Goal: Communication & Community: Share content

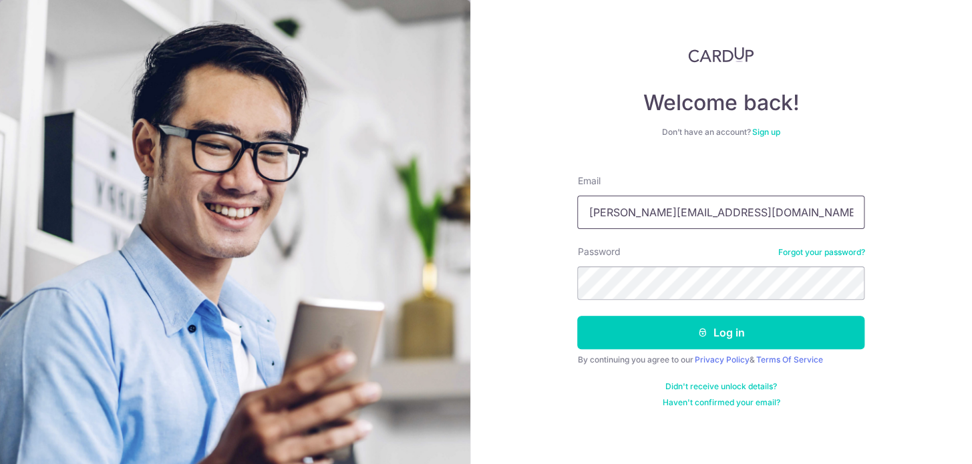
click at [655, 212] on input "stephanie@lianfood.com" at bounding box center [720, 212] width 287 height 33
type input "[EMAIL_ADDRESS][DOMAIN_NAME]"
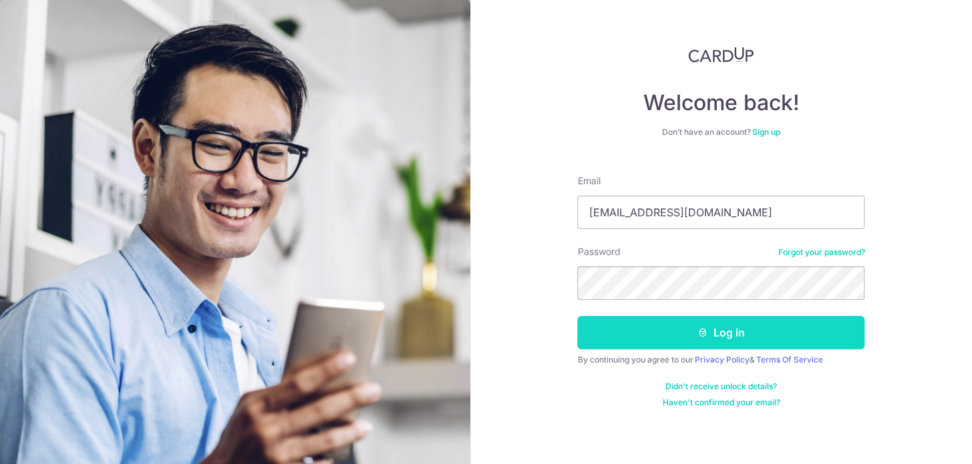
click at [726, 320] on button "Log in" at bounding box center [720, 332] width 287 height 33
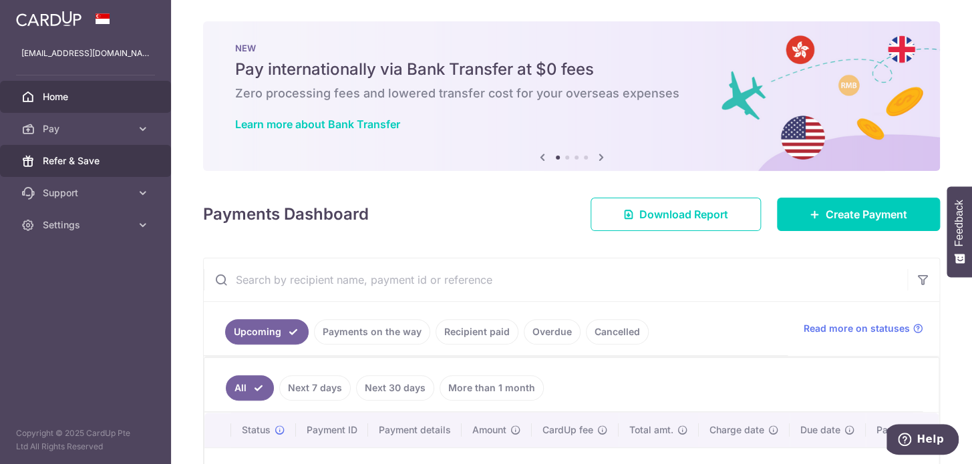
click at [126, 162] on span "Refer & Save" at bounding box center [87, 160] width 88 height 13
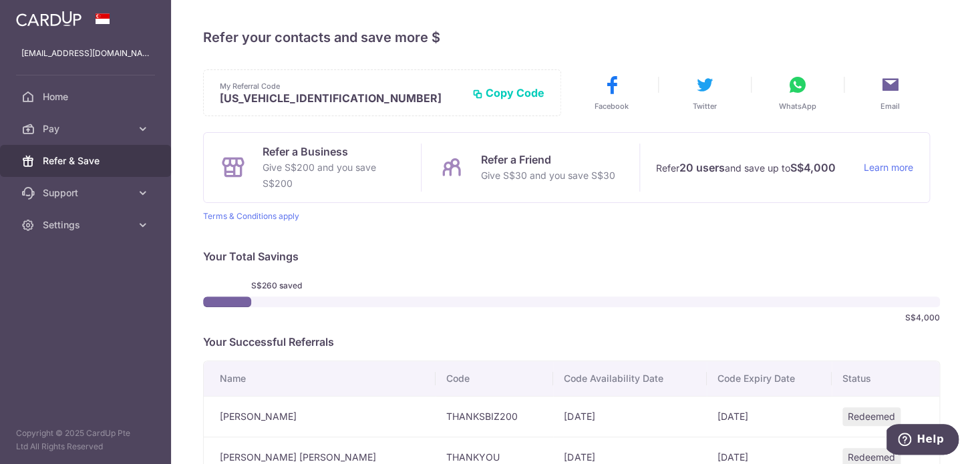
click at [499, 93] on button "Copy Code" at bounding box center [508, 92] width 72 height 13
click at [801, 83] on icon at bounding box center [797, 84] width 21 height 21
click at [890, 84] on icon at bounding box center [890, 84] width 21 height 21
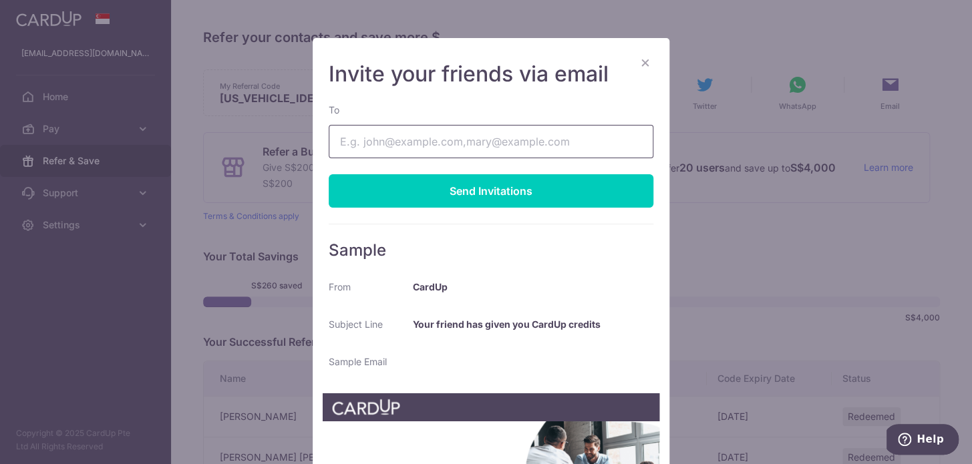
click at [544, 151] on input "To" at bounding box center [491, 141] width 325 height 33
click at [645, 60] on button "×" at bounding box center [645, 62] width 16 height 16
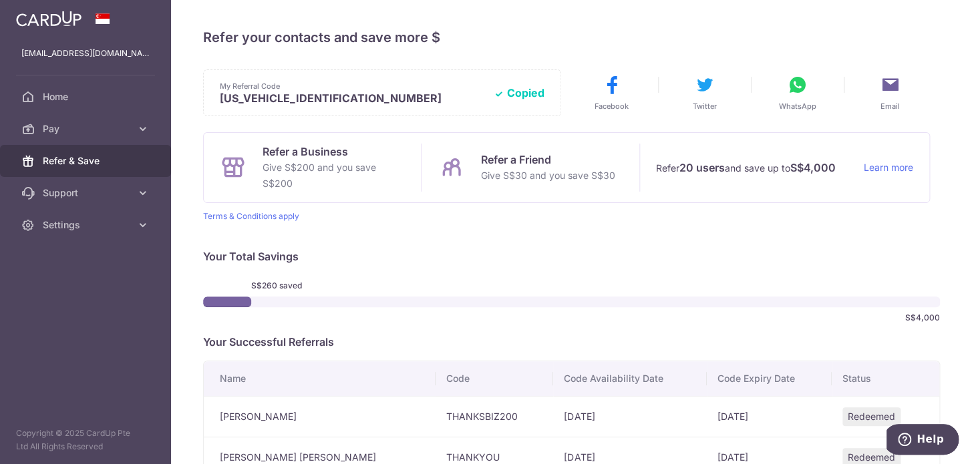
click at [506, 158] on p "Refer a Friend" at bounding box center [547, 160] width 134 height 16
click at [796, 82] on icon at bounding box center [797, 84] width 21 height 21
click at [888, 80] on icon at bounding box center [890, 84] width 21 height 21
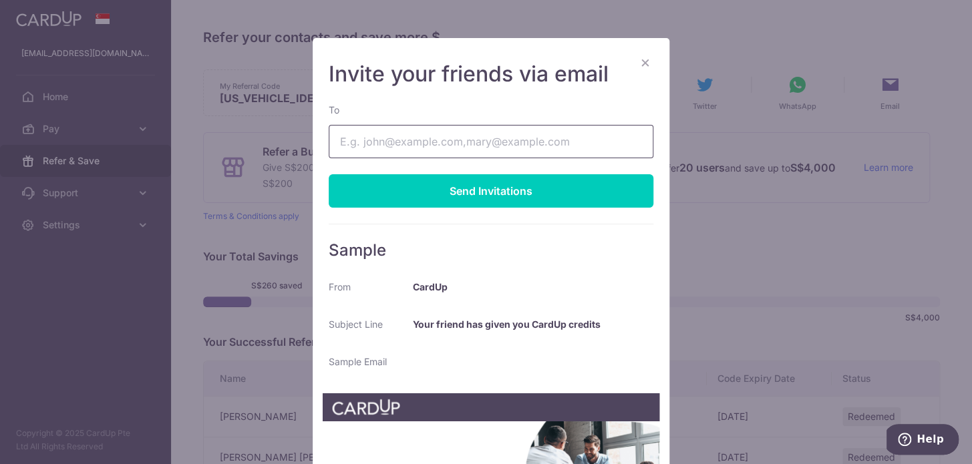
click at [516, 137] on input "To" at bounding box center [491, 141] width 325 height 33
type input "[EMAIL_ADDRESS][DOMAIN_NAME]"
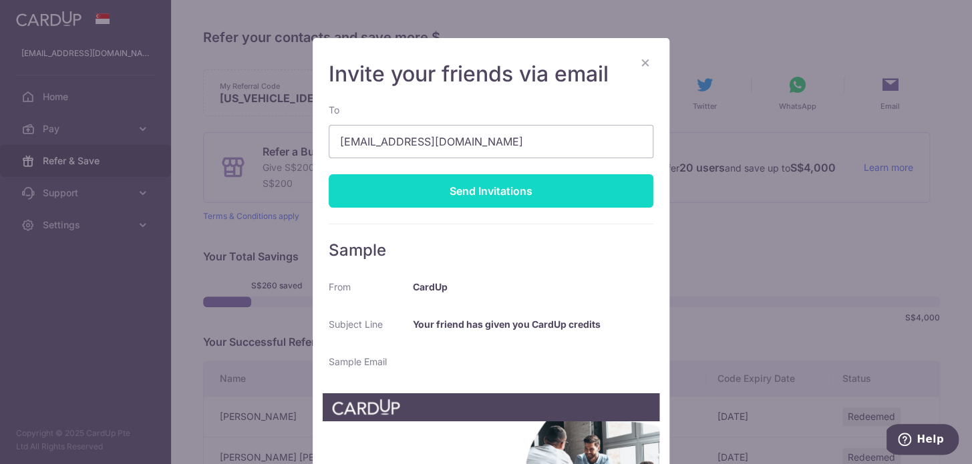
click at [524, 188] on div "Send Invitations" at bounding box center [491, 190] width 325 height 33
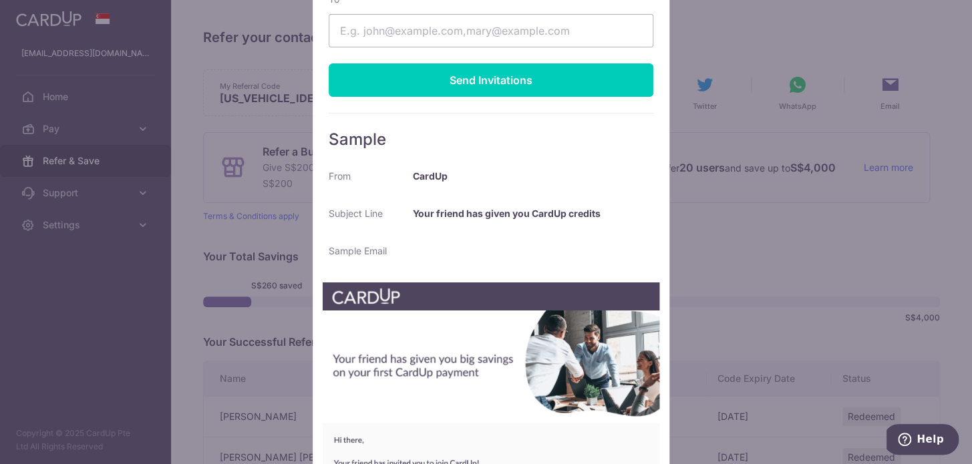
scroll to position [303, 0]
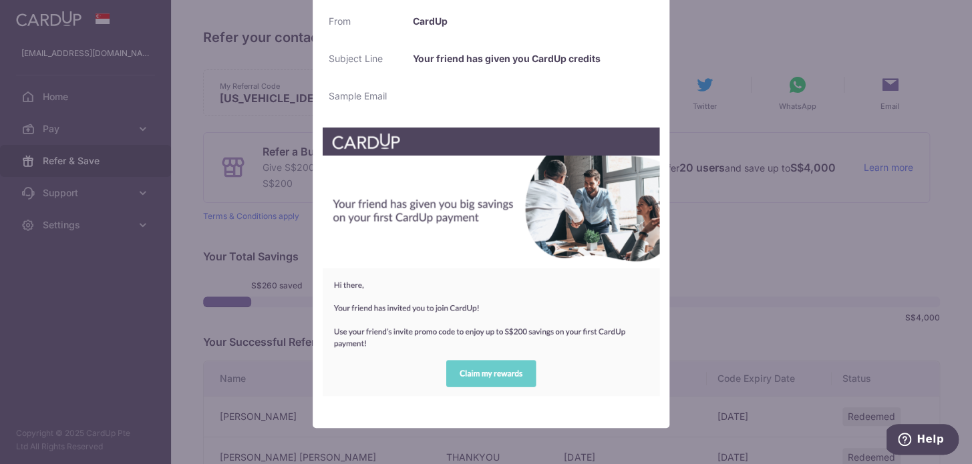
click at [497, 375] on img at bounding box center [491, 261] width 338 height 269
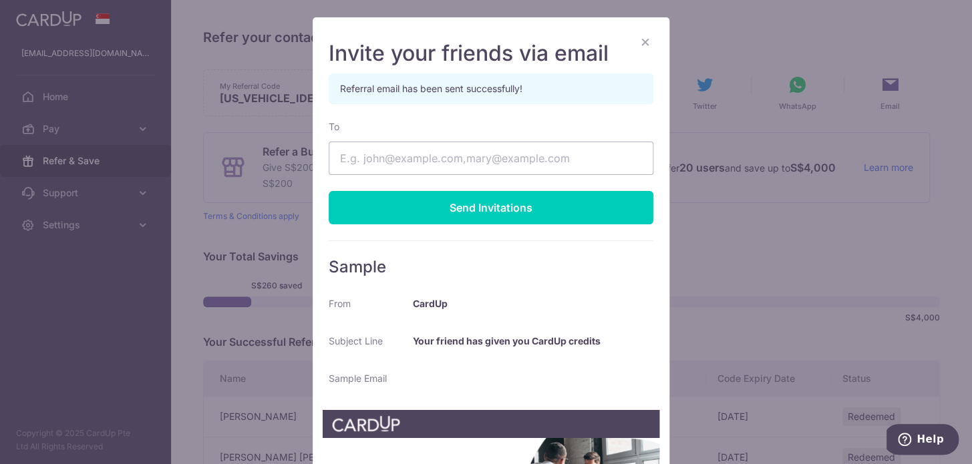
scroll to position [0, 0]
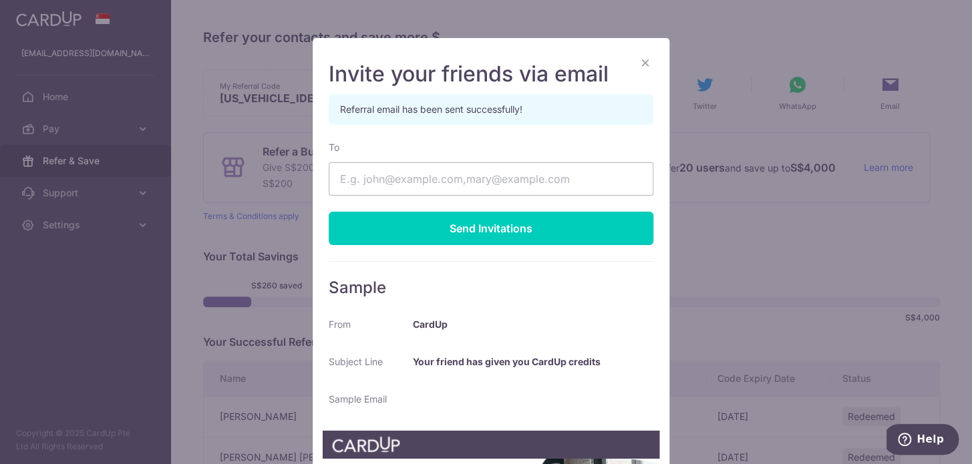
click at [641, 59] on button "×" at bounding box center [645, 62] width 16 height 16
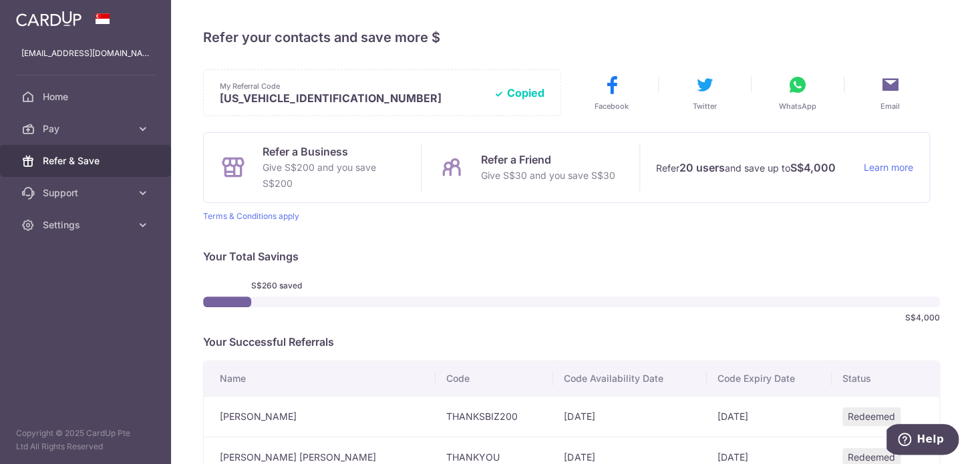
click at [790, 82] on icon at bounding box center [797, 84] width 21 height 21
click at [806, 96] on button "WhatsApp" at bounding box center [797, 92] width 79 height 37
click at [514, 90] on button "Copied" at bounding box center [519, 92] width 51 height 13
click at [883, 94] on icon at bounding box center [890, 84] width 21 height 21
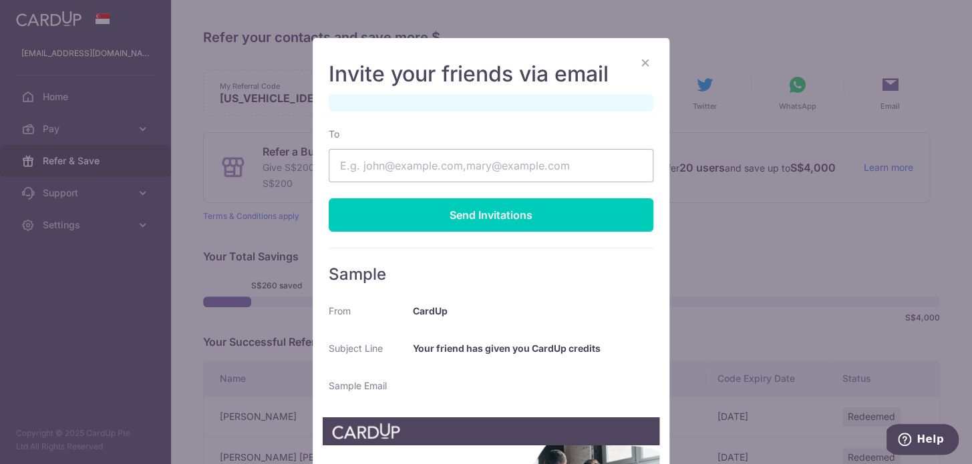
click at [645, 61] on button "×" at bounding box center [645, 62] width 16 height 16
